Goal: Task Accomplishment & Management: Complete application form

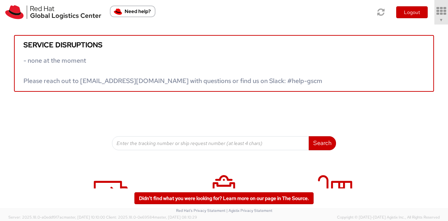
click at [440, 15] on icon at bounding box center [442, 11] width 16 height 10
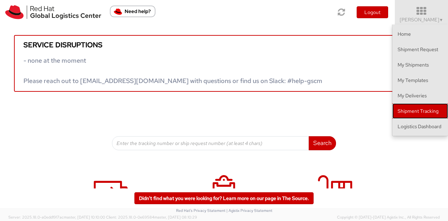
click at [423, 110] on link "Shipment Tracking" at bounding box center [421, 110] width 56 height 15
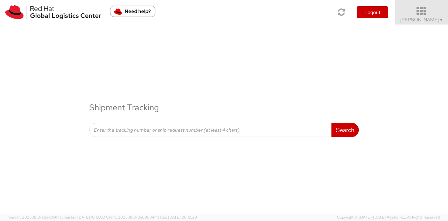
click at [427, 8] on icon at bounding box center [421, 11] width 61 height 10
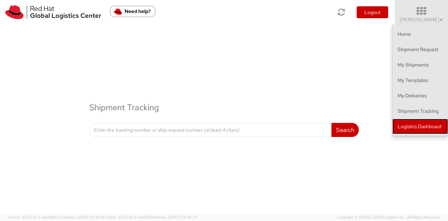
click at [426, 128] on link "Logistics Dashboard" at bounding box center [421, 126] width 56 height 15
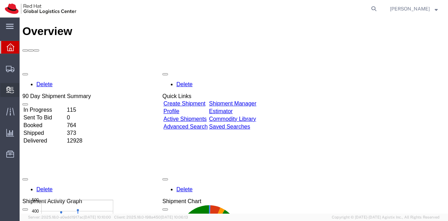
click at [7, 90] on icon at bounding box center [10, 90] width 8 height 7
click at [0, 0] on span "Create Delivery" at bounding box center [0, 0] width 0 height 0
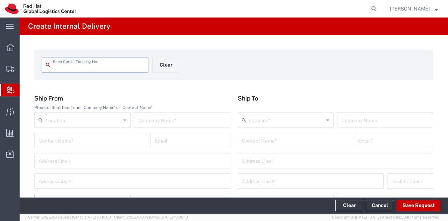
click at [74, 67] on input "text" at bounding box center [98, 64] width 91 height 12
type input "SF6093243221115"
click at [158, 121] on input "text" at bounding box center [182, 120] width 88 height 12
type input "SF"
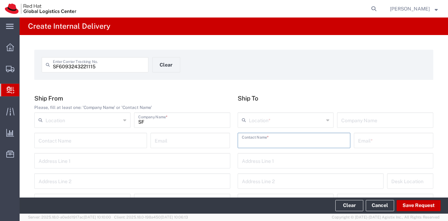
click at [251, 142] on input "text" at bounding box center [294, 140] width 104 height 12
type input "xinyue"
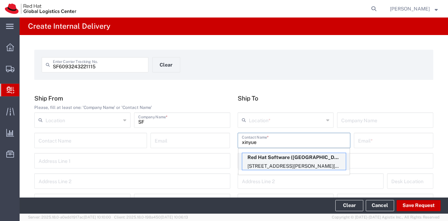
click at [277, 161] on p "Red Hat Software (Beijing) Co. Limited (Xinyue Liu), xinyliu@redhat.com" at bounding box center [294, 157] width 104 height 9
type input "RH - Beijing - Parkview Green"
type input "Red Hat Software (Beijing) Co. Limited"
type input "Xinyue Liu"
type input "xinyliu@redhat.com"
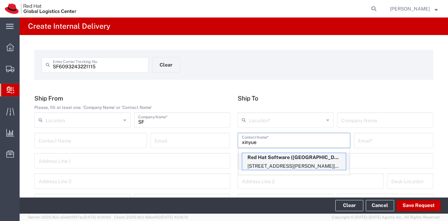
type input "8F, Tower A, Beijing PVG Fang Cao Di"
type input "No. 9 Dong Qiao Road"
type input "8E343"
type input "China"
type input "CHAOYANG"
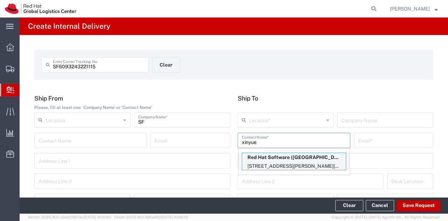
type input "100020"
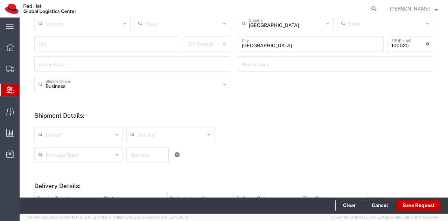
scroll to position [210, 0]
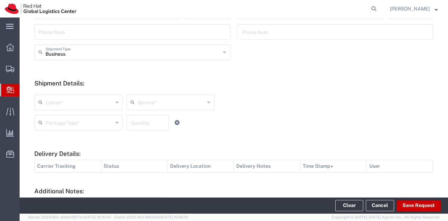
click at [168, 102] on input "text" at bounding box center [172, 102] width 68 height 12
click at [65, 101] on input "text" at bounding box center [80, 102] width 68 height 12
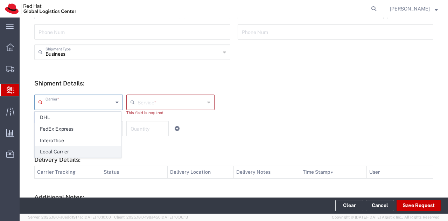
click at [66, 150] on span "Local Carrier" at bounding box center [78, 151] width 86 height 11
type input "Local Carrier"
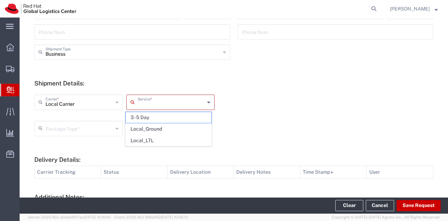
click at [138, 101] on input "text" at bounding box center [172, 102] width 68 height 12
click at [148, 116] on span "3 - 5 Day" at bounding box center [169, 117] width 86 height 11
type input "3 - 5 Day"
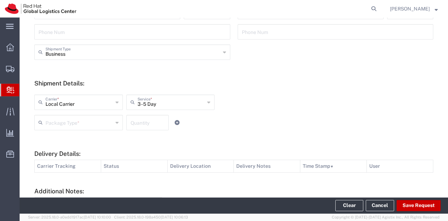
click at [113, 123] on div "Package Type *" at bounding box center [78, 122] width 89 height 15
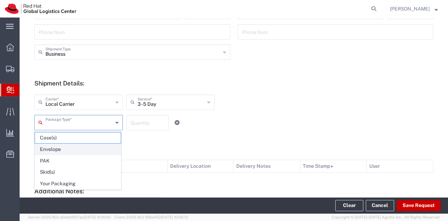
click at [90, 150] on span "Envelope" at bounding box center [78, 149] width 86 height 11
type input "Envelope"
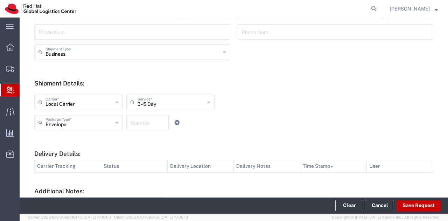
click at [141, 124] on input "number" at bounding box center [148, 122] width 34 height 12
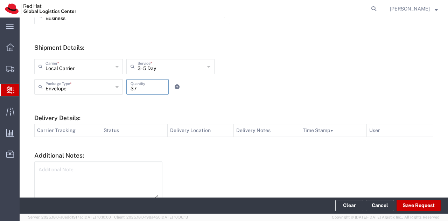
scroll to position [280, 0]
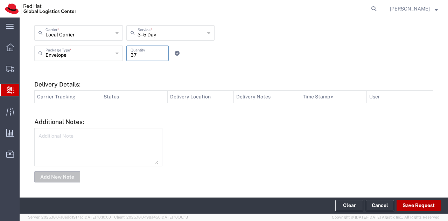
type input "37"
click at [408, 205] on button "Save Request" at bounding box center [419, 205] width 44 height 11
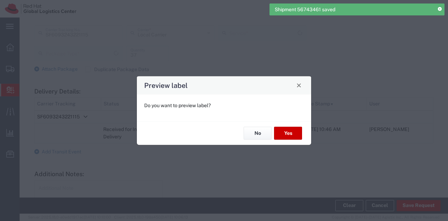
type input "Envelope"
type input "3 - 5 Day"
click at [258, 133] on button "No" at bounding box center [258, 133] width 28 height 13
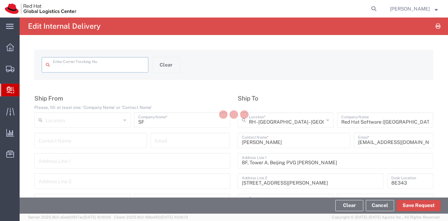
type input "SF6093243221115"
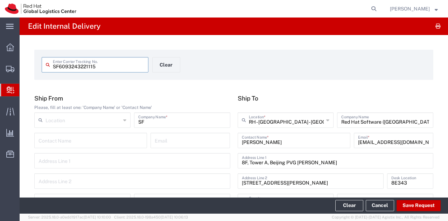
type input "Envelope"
type input "3 - 5 Day"
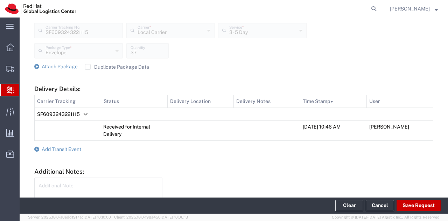
scroll to position [280, 0]
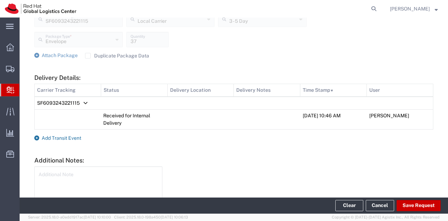
click at [37, 138] on icon at bounding box center [36, 138] width 5 height 5
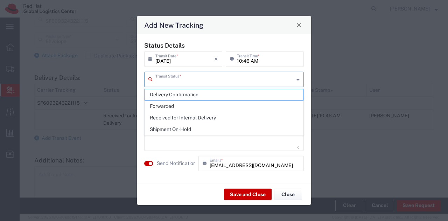
click at [189, 81] on input "text" at bounding box center [225, 79] width 139 height 12
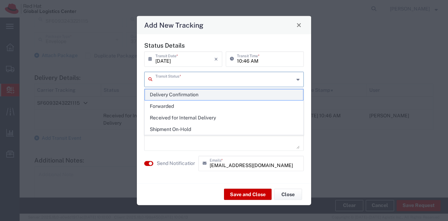
click at [184, 94] on span "Delivery Confirmation" at bounding box center [224, 94] width 159 height 11
type input "Delivery Confirmation"
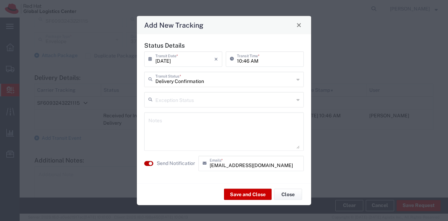
click at [146, 162] on button "button" at bounding box center [148, 163] width 9 height 5
click at [256, 192] on button "Save and Close" at bounding box center [248, 194] width 48 height 11
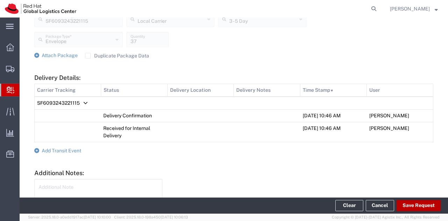
click at [420, 206] on button "Save Request" at bounding box center [419, 205] width 44 height 11
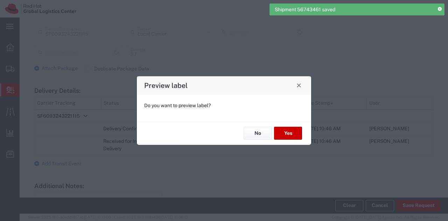
scroll to position [293, 0]
type input "Envelope"
type input "3 - 5 Day"
click at [261, 133] on button "No" at bounding box center [258, 133] width 28 height 13
